Goal: Information Seeking & Learning: Find specific fact

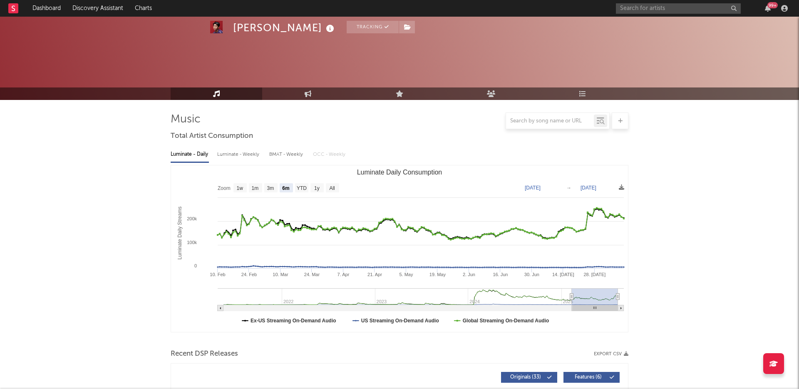
select select "6m"
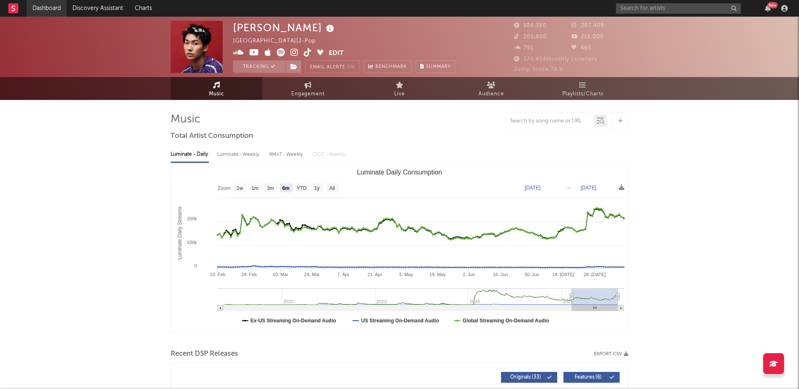
click at [39, 7] on link "Dashboard" at bounding box center [47, 8] width 40 height 17
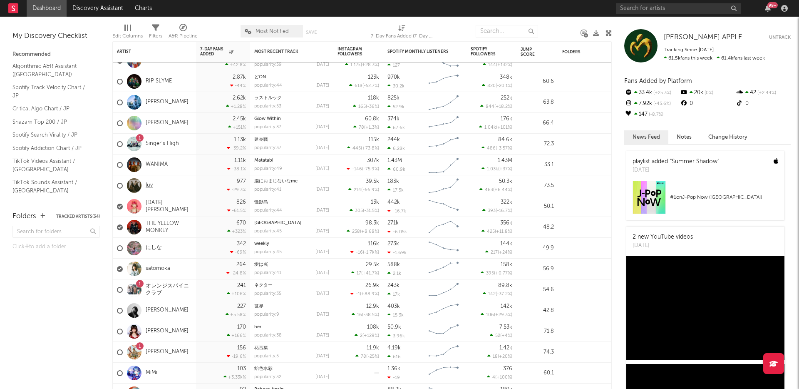
click at [148, 184] on link "luv" at bounding box center [149, 185] width 7 height 7
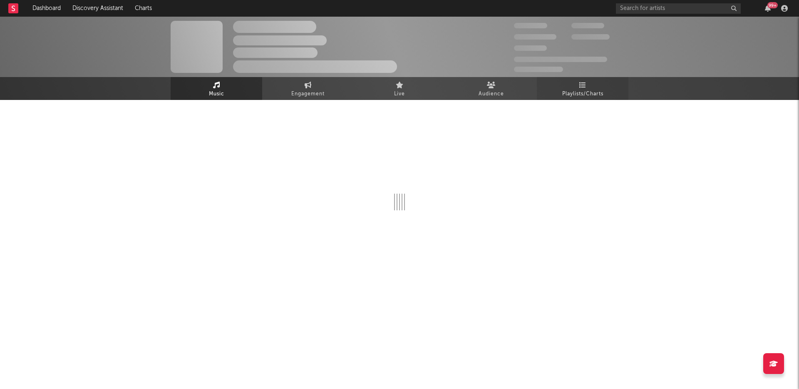
select select "6m"
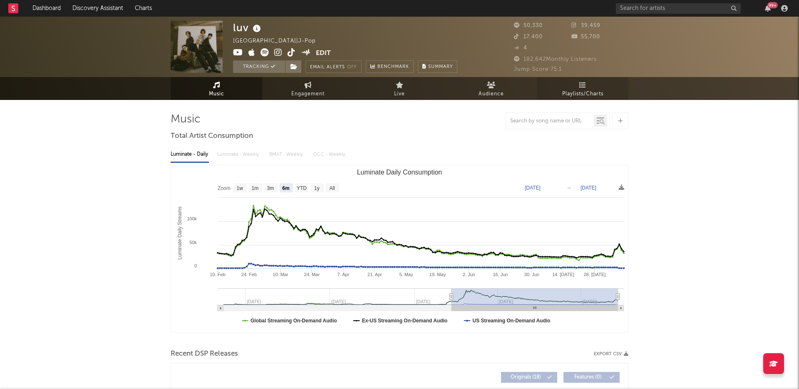
click at [576, 97] on span "Playlists/Charts" at bounding box center [582, 94] width 41 height 10
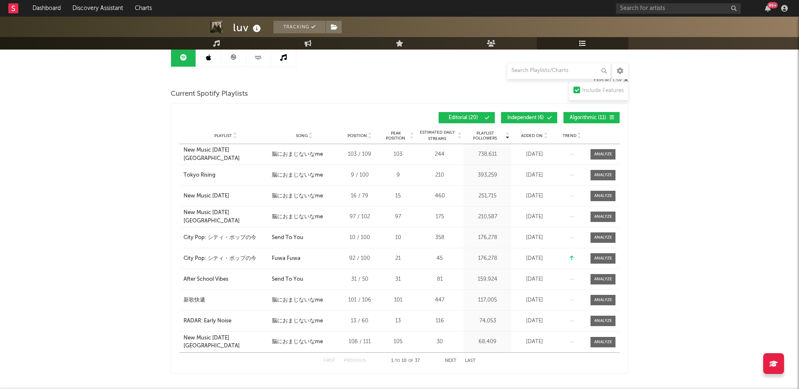
scroll to position [90, 0]
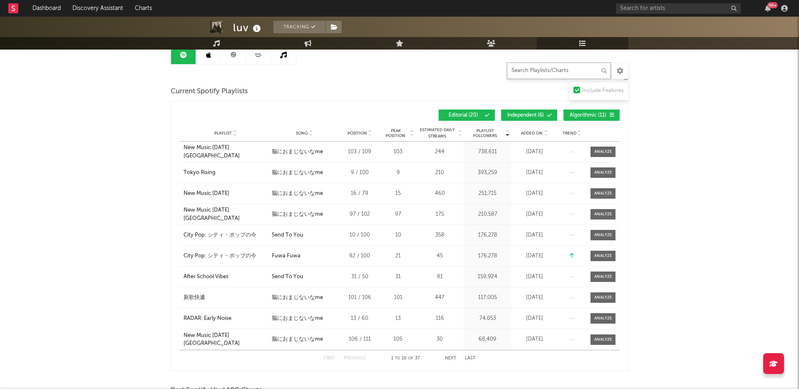
click at [530, 69] on input "text" at bounding box center [559, 70] width 104 height 17
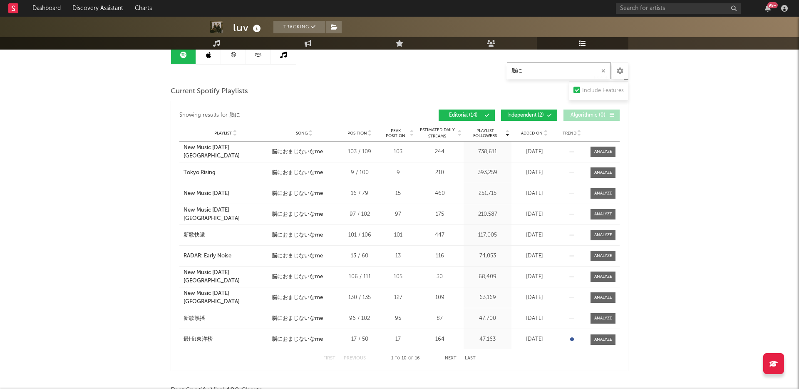
click at [452, 358] on button "Next" at bounding box center [451, 358] width 12 height 5
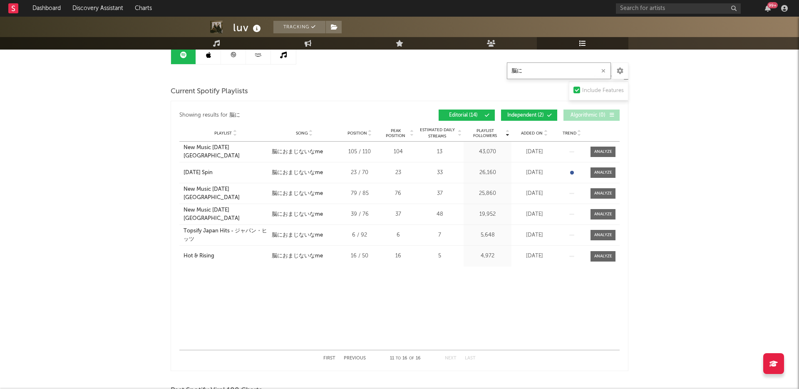
click at [354, 357] on button "Previous" at bounding box center [355, 358] width 22 height 5
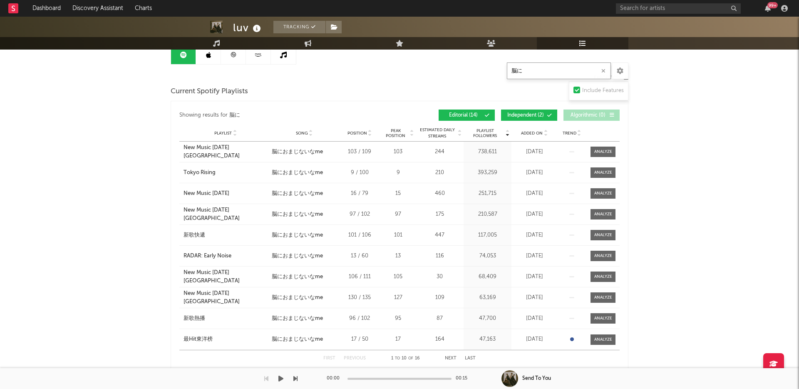
type input "脳に"
drag, startPoint x: 142, startPoint y: 342, endPoint x: 226, endPoint y: 339, distance: 83.3
click at [226, 339] on div "luv Tracking [GEOGRAPHIC_DATA] | J-Pop Edit Tracking Email Alerts Off Benchmark…" at bounding box center [399, 298] width 799 height 742
copy div "最Hit東洋榜"
click at [452, 362] on div "First Previous 1 to 10 of 16 Next Last" at bounding box center [399, 358] width 152 height 16
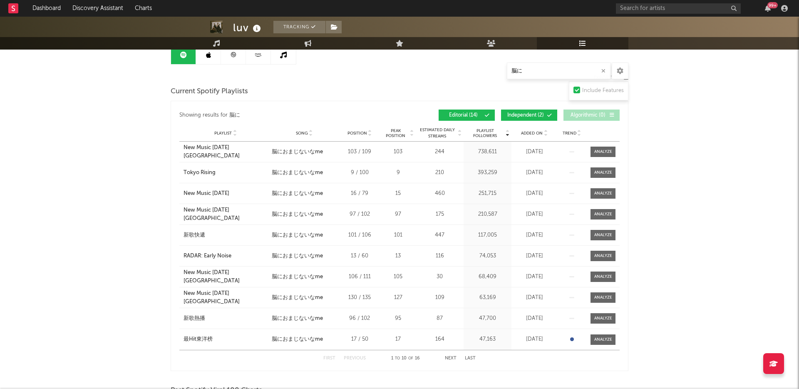
click at [451, 359] on button "Next" at bounding box center [451, 358] width 12 height 5
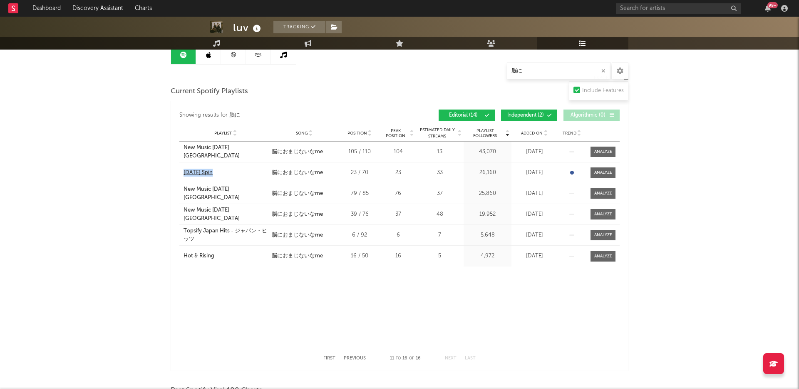
drag, startPoint x: 173, startPoint y: 170, endPoint x: 228, endPoint y: 170, distance: 55.8
click at [228, 170] on div "Showing results for 脳に Playlist Followers Playlist Song Position Peak Position …" at bounding box center [400, 236] width 458 height 270
copy div "[DATE] Spin"
click at [202, 172] on div "[DATE] Spin" at bounding box center [198, 173] width 29 height 8
